Goal: Book appointment/travel/reservation

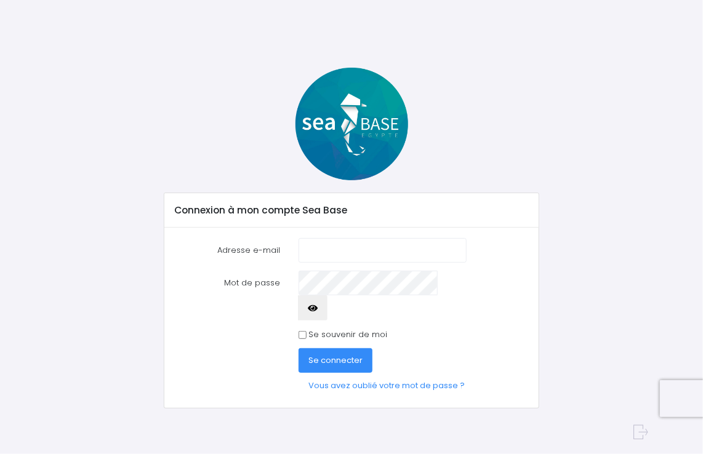
type input "[PERSON_NAME][EMAIL_ADDRESS][DOMAIN_NAME]"
click at [305, 331] on input "Se souvenir de moi" at bounding box center [303, 335] width 8 height 8
checkbox input "true"
click at [333, 349] on button "Se connecter" at bounding box center [336, 361] width 74 height 25
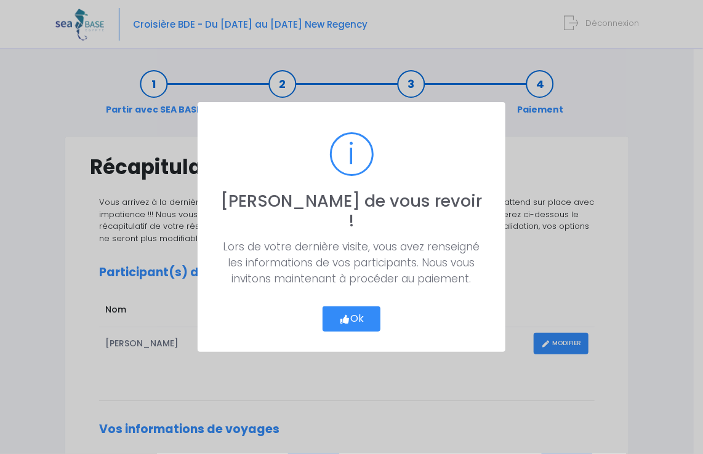
click at [365, 307] on button "Ok" at bounding box center [352, 320] width 58 height 26
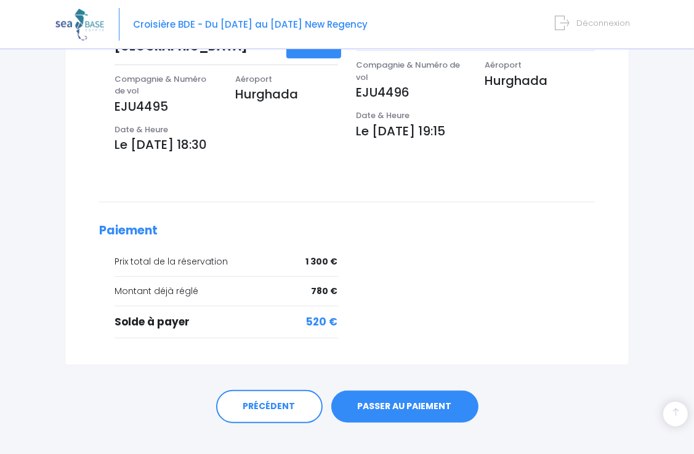
scroll to position [434, 0]
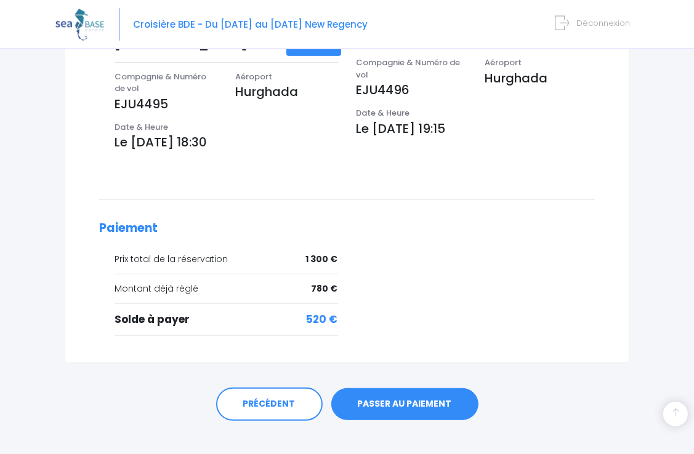
click at [426, 392] on link "PASSER AU PAIEMENT" at bounding box center [404, 405] width 147 height 32
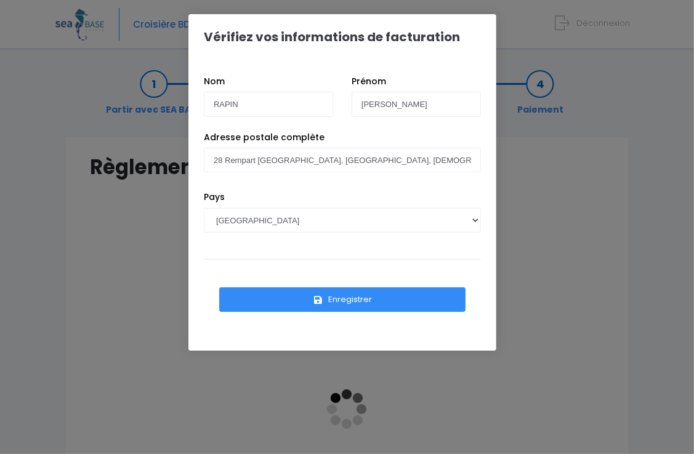
click at [349, 299] on button "Enregistrer" at bounding box center [342, 300] width 246 height 25
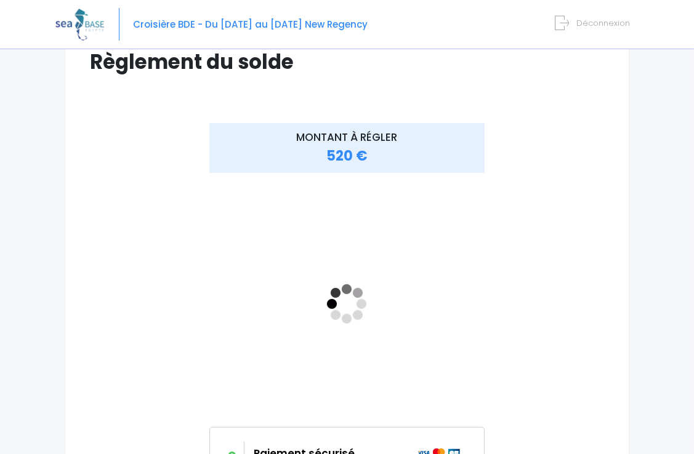
scroll to position [123, 0]
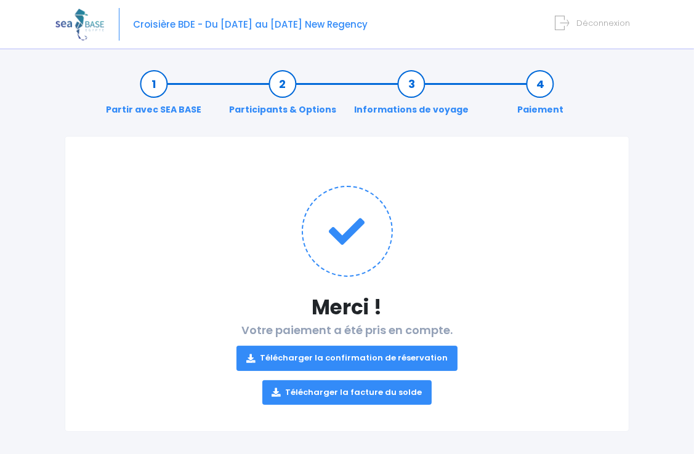
click at [345, 355] on link "Télécharger la confirmation de réservation" at bounding box center [346, 358] width 221 height 25
